Goal: Task Accomplishment & Management: Complete application form

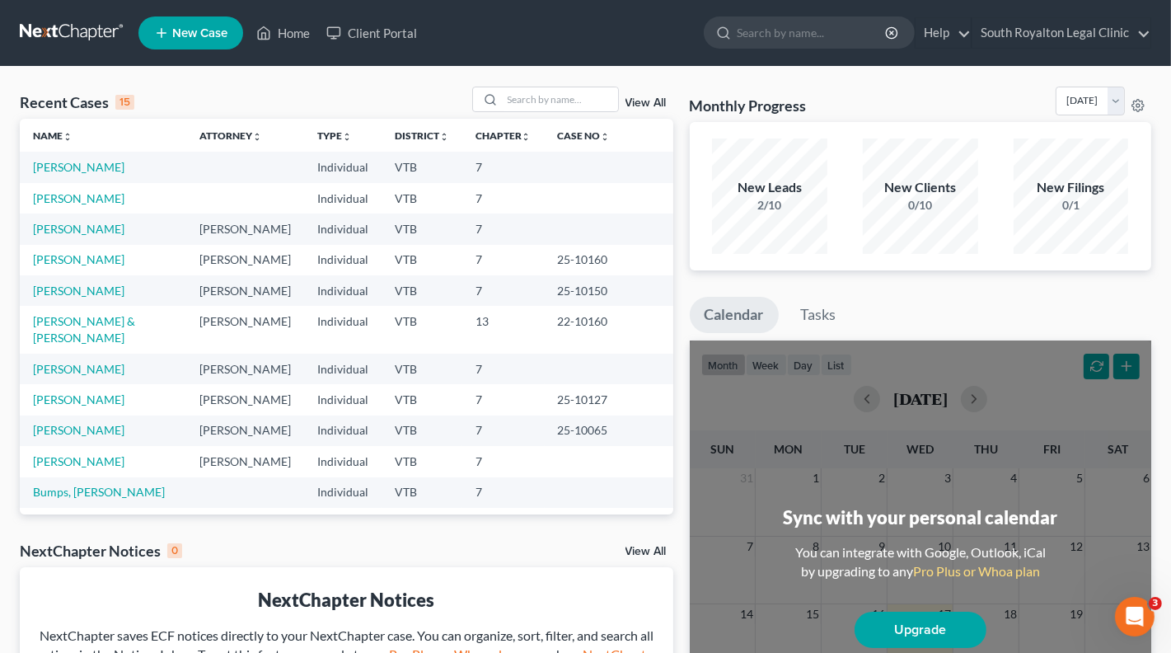
click at [204, 28] on span "New Case" at bounding box center [199, 33] width 55 height 12
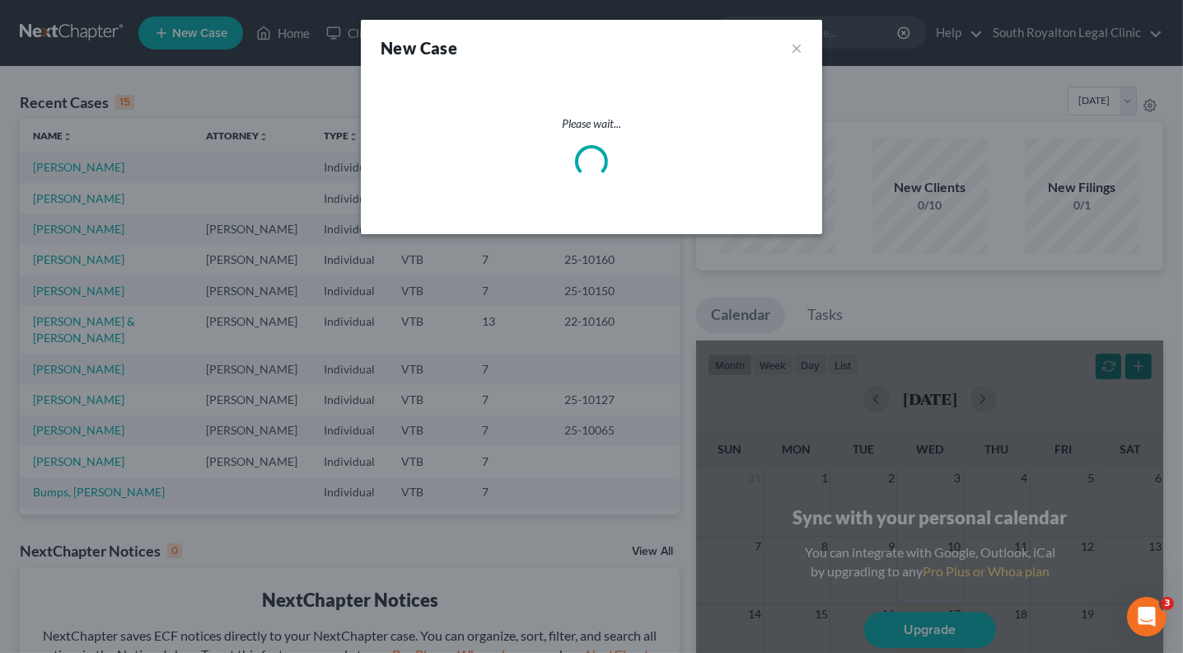
select select "82"
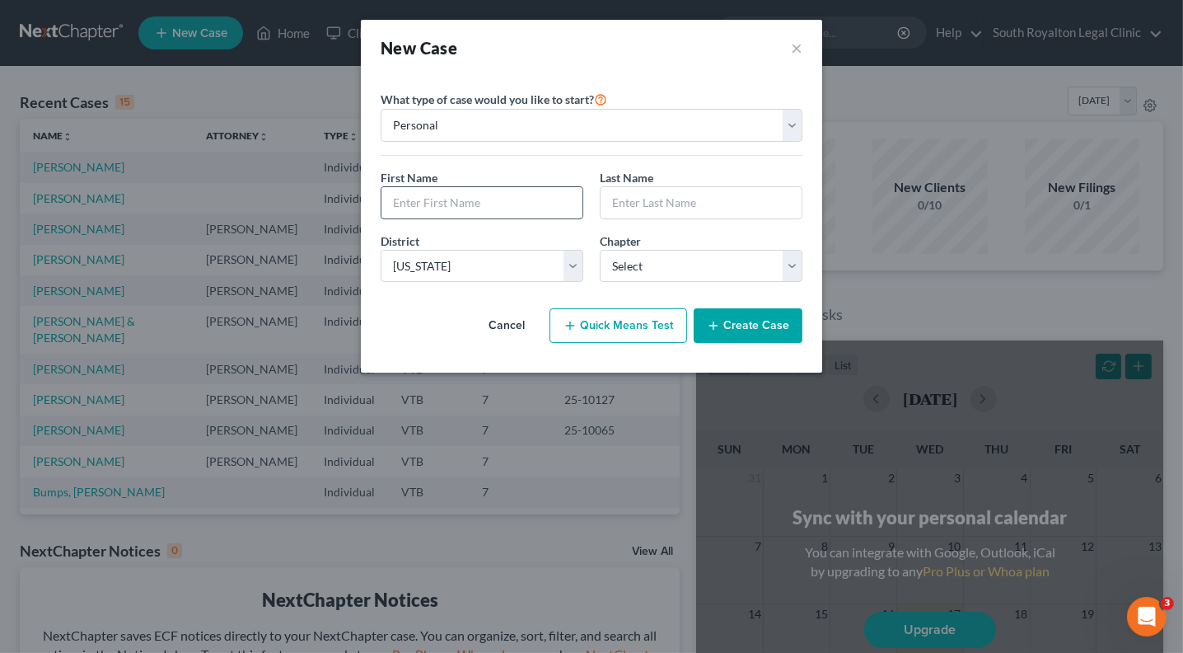
click at [448, 194] on input "text" at bounding box center [481, 202] width 201 height 31
type input "[PERSON_NAME]"
type input "Steventon"
click at [795, 264] on select "Select 7 11 12 13" at bounding box center [701, 266] width 203 height 33
select select "0"
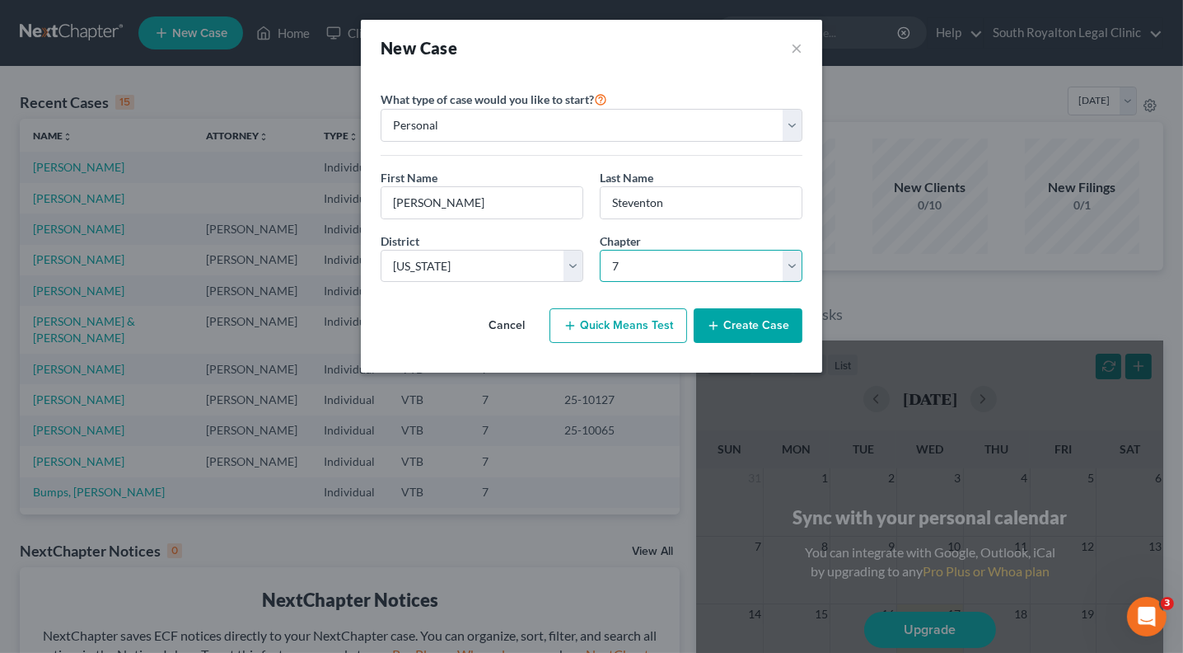
click at [600, 250] on select "Select 7 11 12 13" at bounding box center [701, 266] width 203 height 33
click at [727, 323] on button "Create Case" at bounding box center [748, 325] width 109 height 35
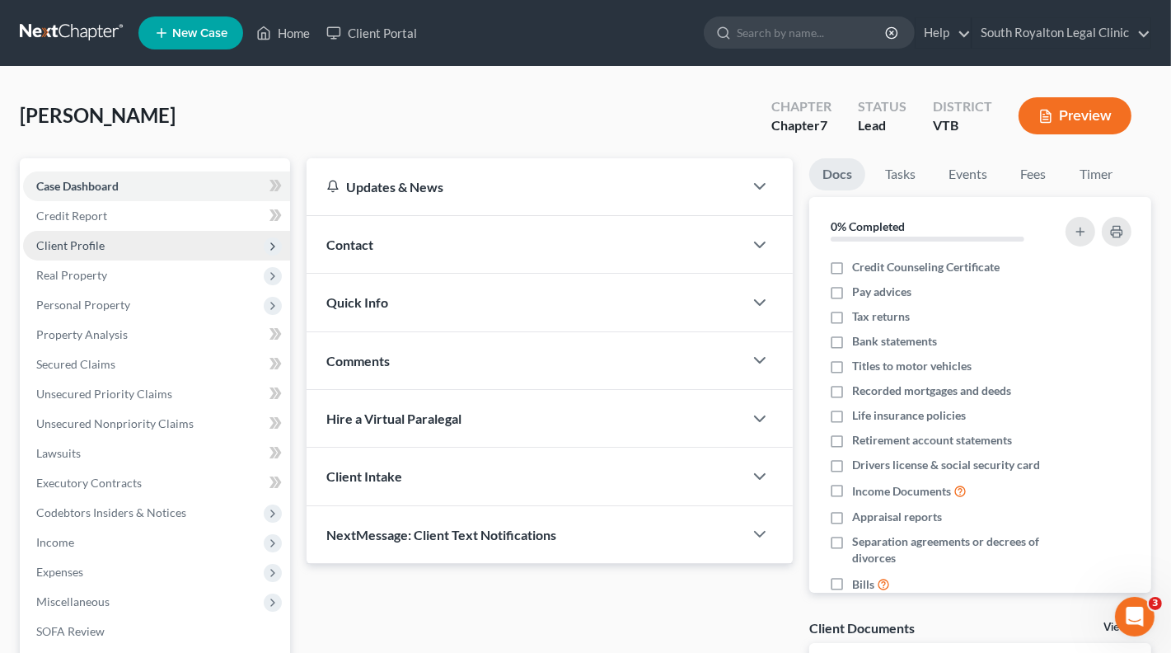
click at [44, 247] on span "Client Profile" at bounding box center [70, 245] width 68 height 14
